Goal: Find specific page/section

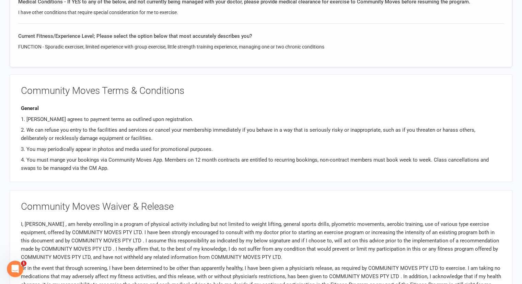
scroll to position [69, 0]
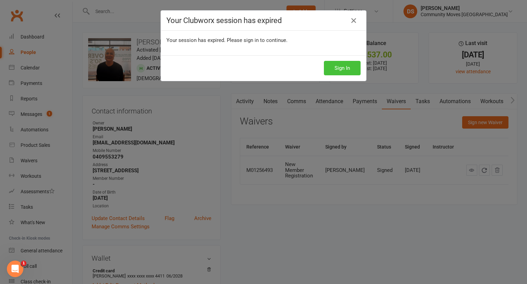
click at [344, 62] on button "Sign In" at bounding box center [342, 68] width 37 height 14
